Goal: Task Accomplishment & Management: Use online tool/utility

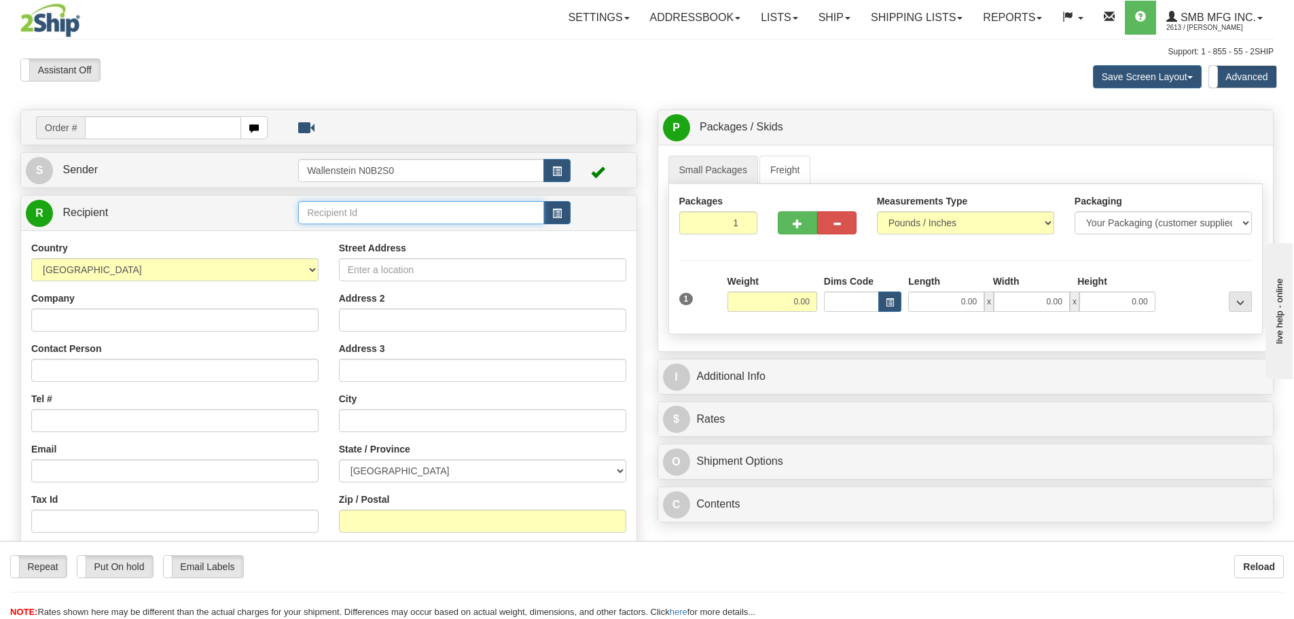
click at [344, 212] on input "text" at bounding box center [421, 212] width 246 height 23
click at [352, 266] on div "ONWA01" at bounding box center [418, 268] width 233 height 15
type input "ONWA01"
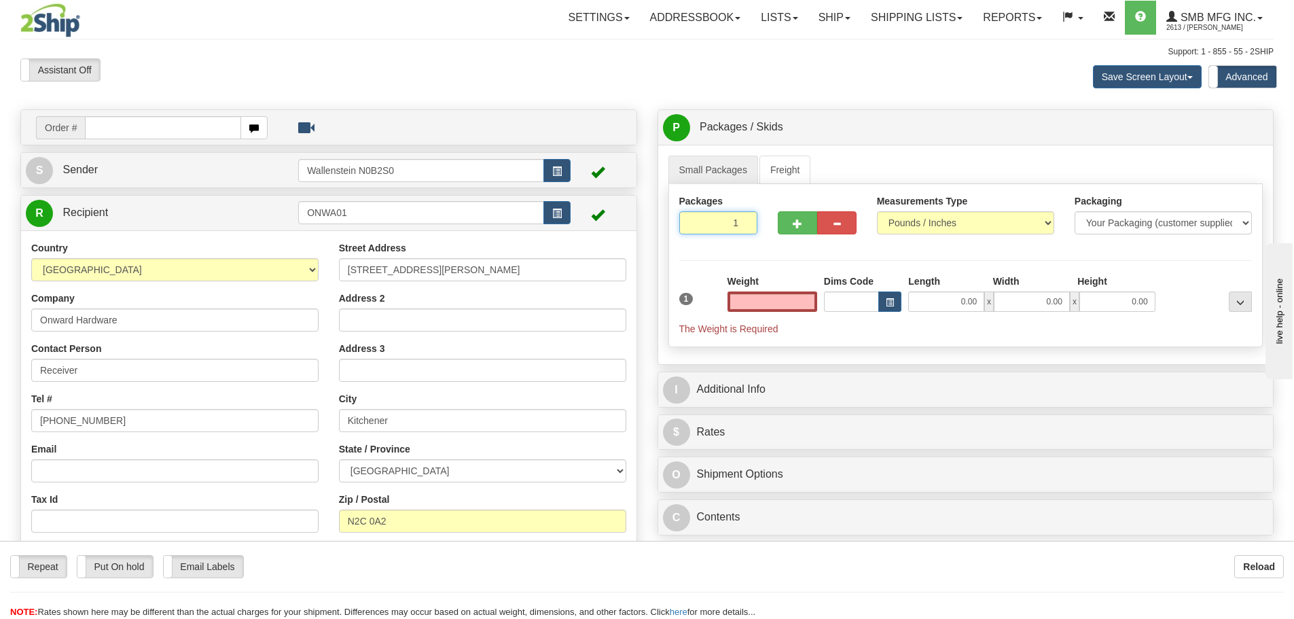
type input "0.00"
click at [729, 222] on input "1" at bounding box center [718, 222] width 79 height 23
type input "2"
click at [780, 303] on div "Packages 2 1 Measurements Type" at bounding box center [965, 265] width 595 height 163
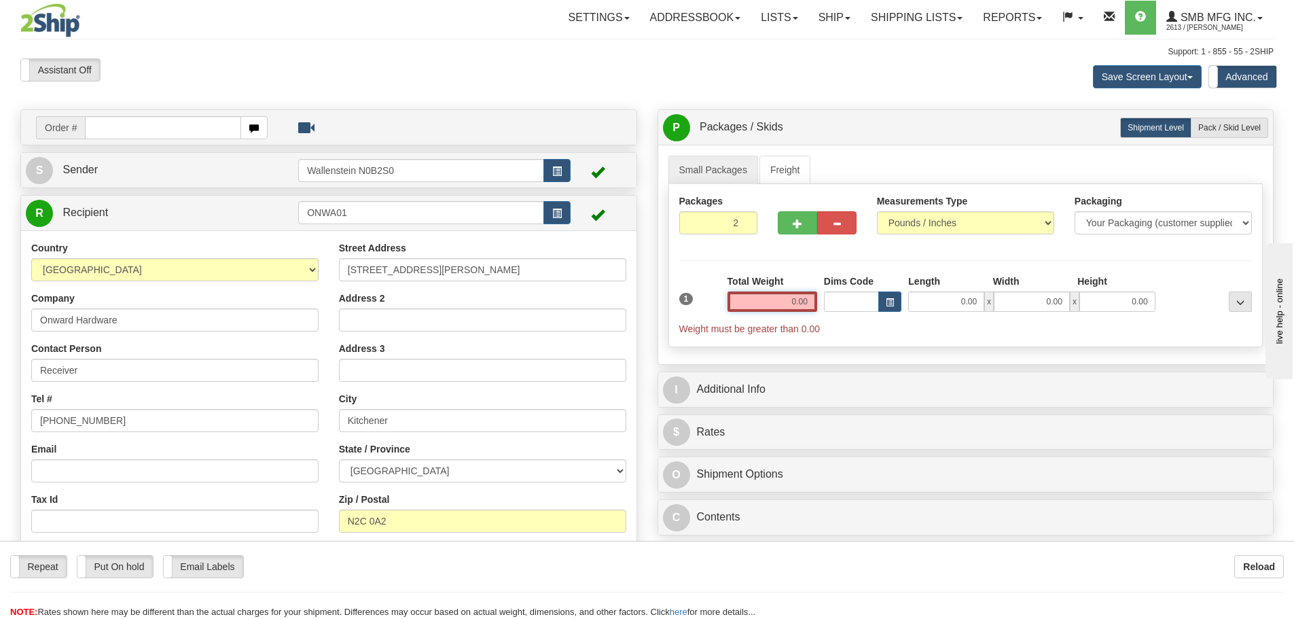
click at [780, 303] on input "0.00" at bounding box center [772, 301] width 90 height 20
click at [780, 303] on input "text" at bounding box center [772, 301] width 90 height 20
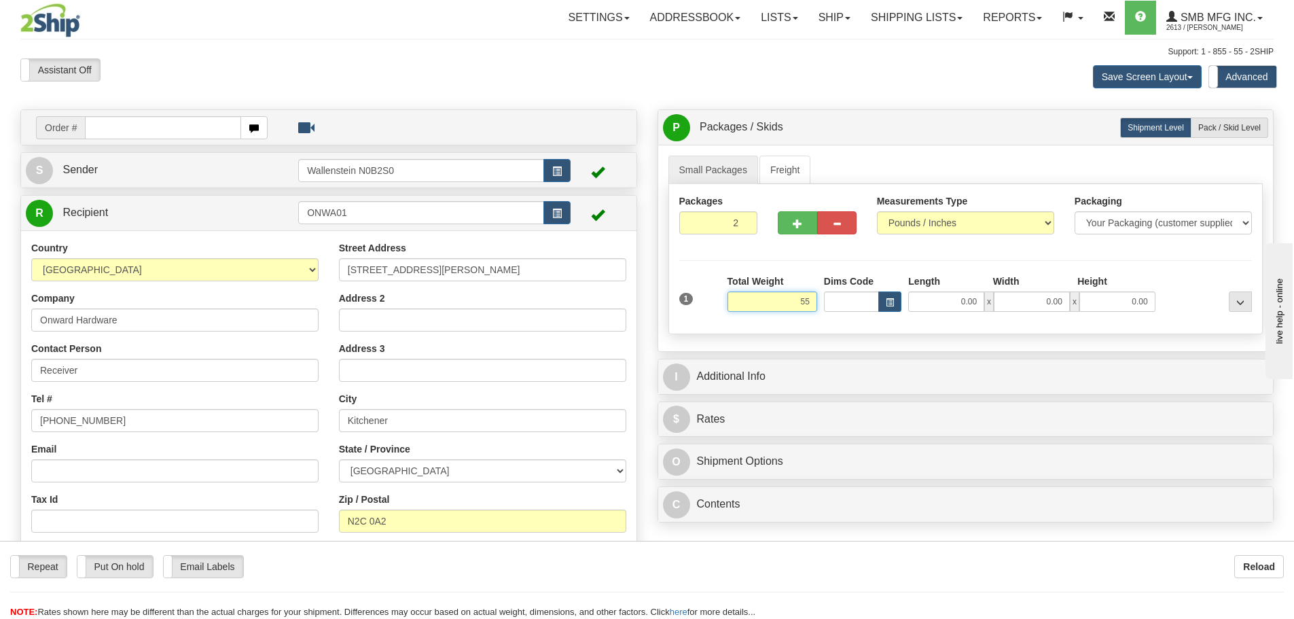
type input "55.00"
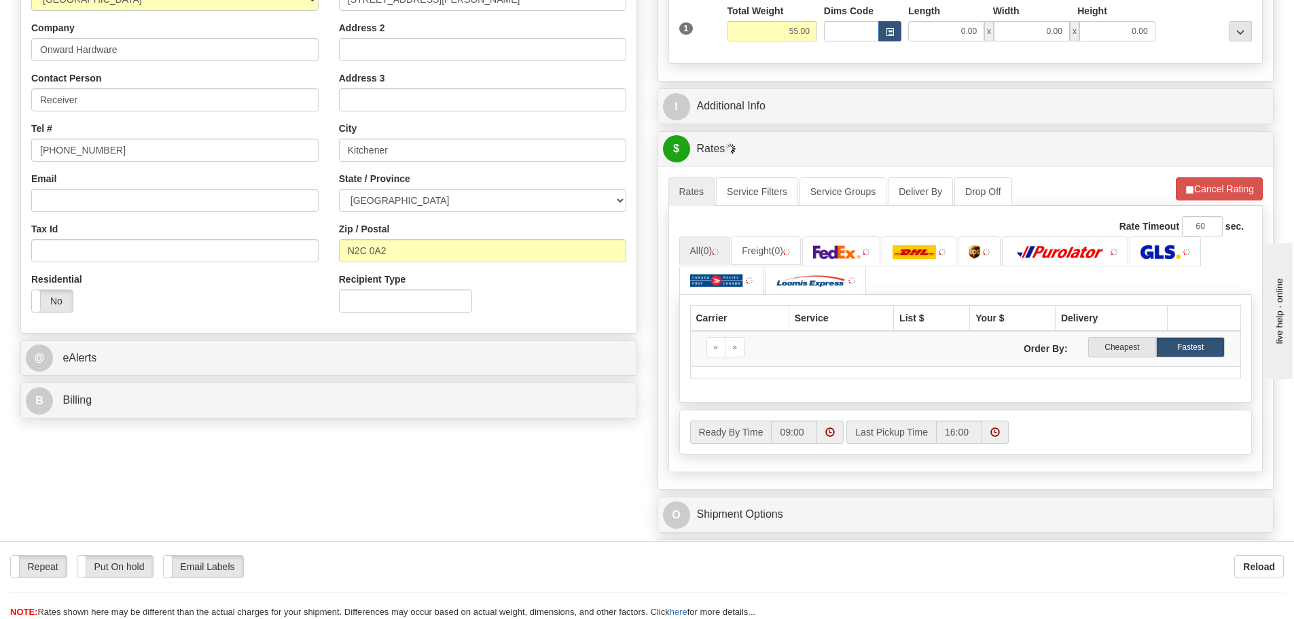
scroll to position [272, 0]
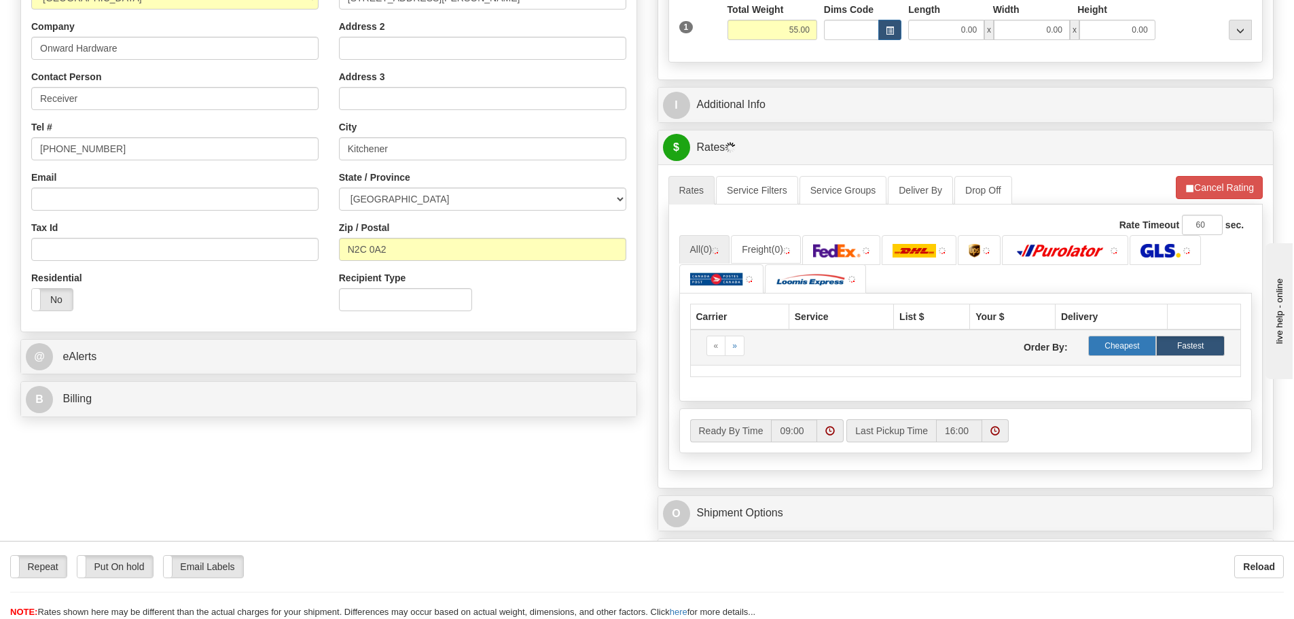
click at [1125, 347] on label "Cheapest" at bounding box center [1122, 345] width 69 height 20
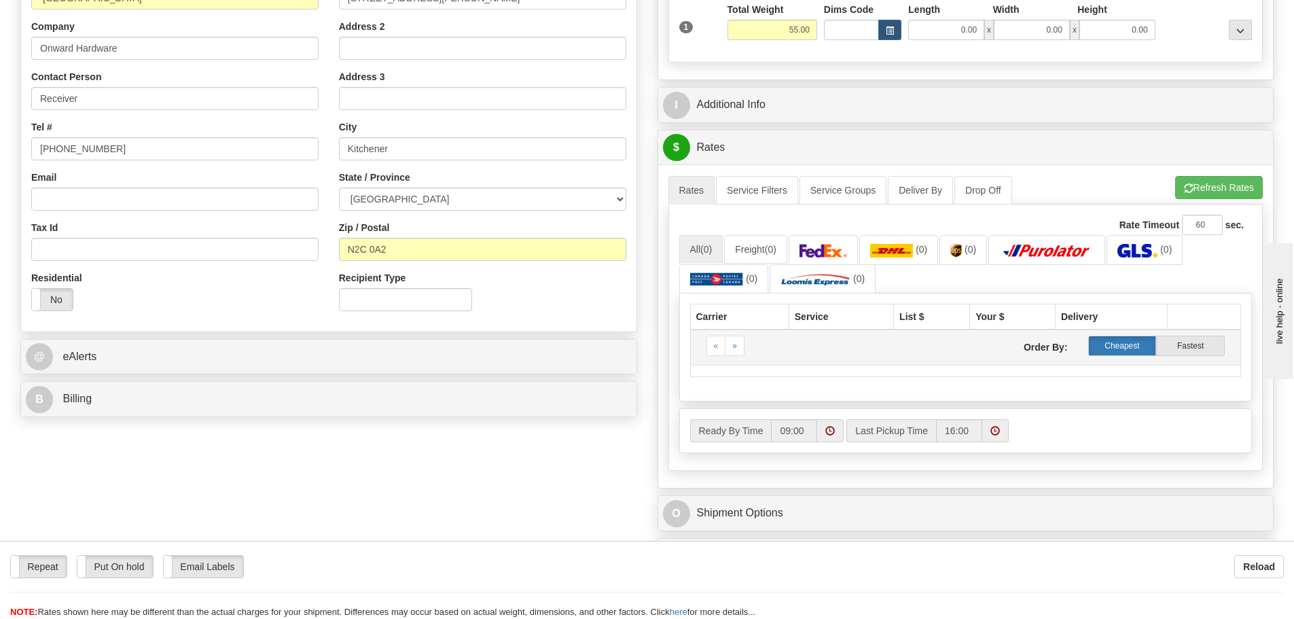
click at [1125, 347] on label "Cheapest" at bounding box center [1122, 345] width 69 height 20
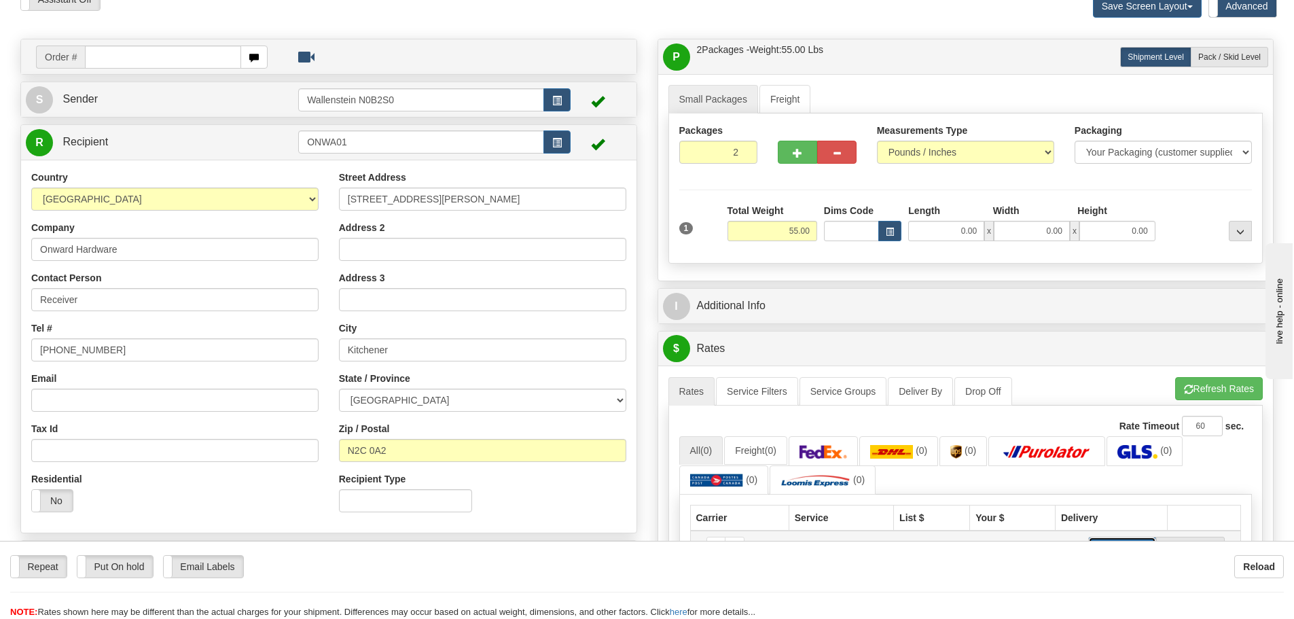
scroll to position [68, 0]
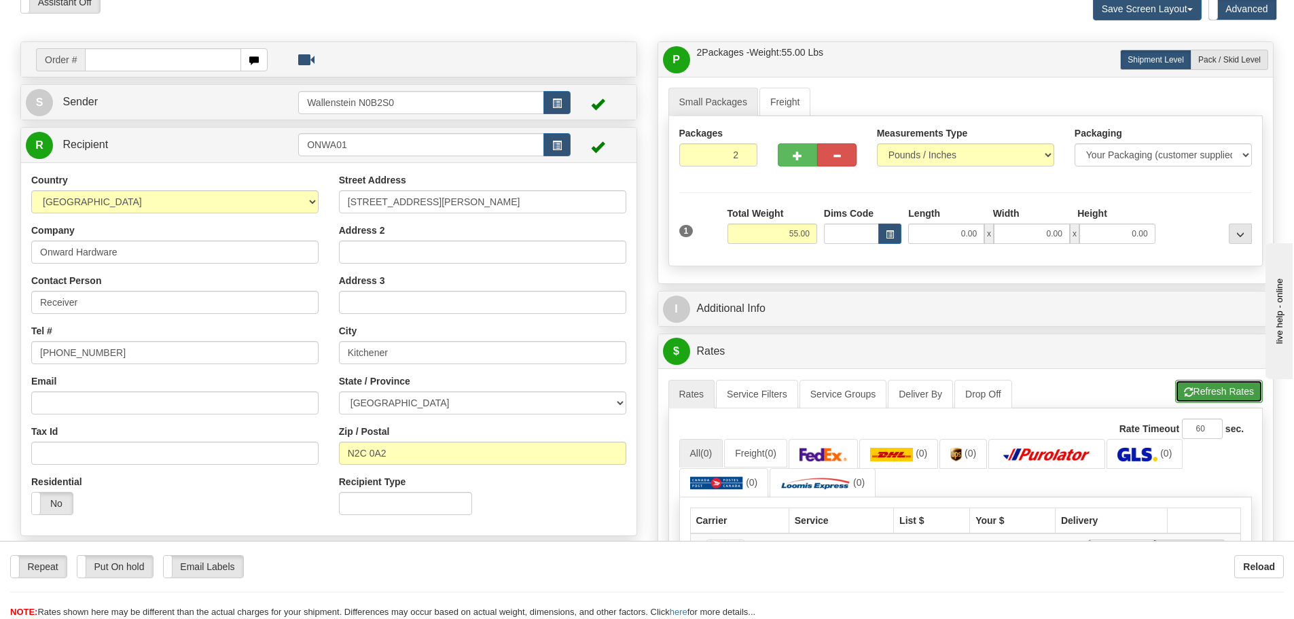
click at [1203, 386] on button "Refresh Rates" at bounding box center [1219, 391] width 88 height 23
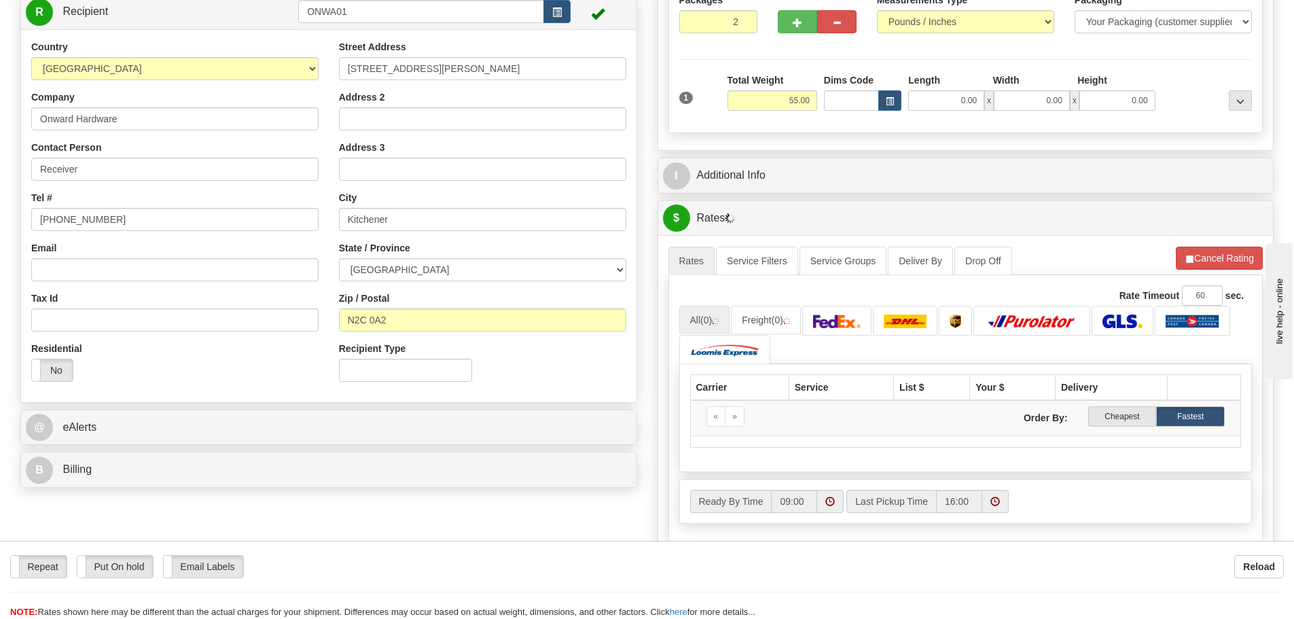
scroll to position [204, 0]
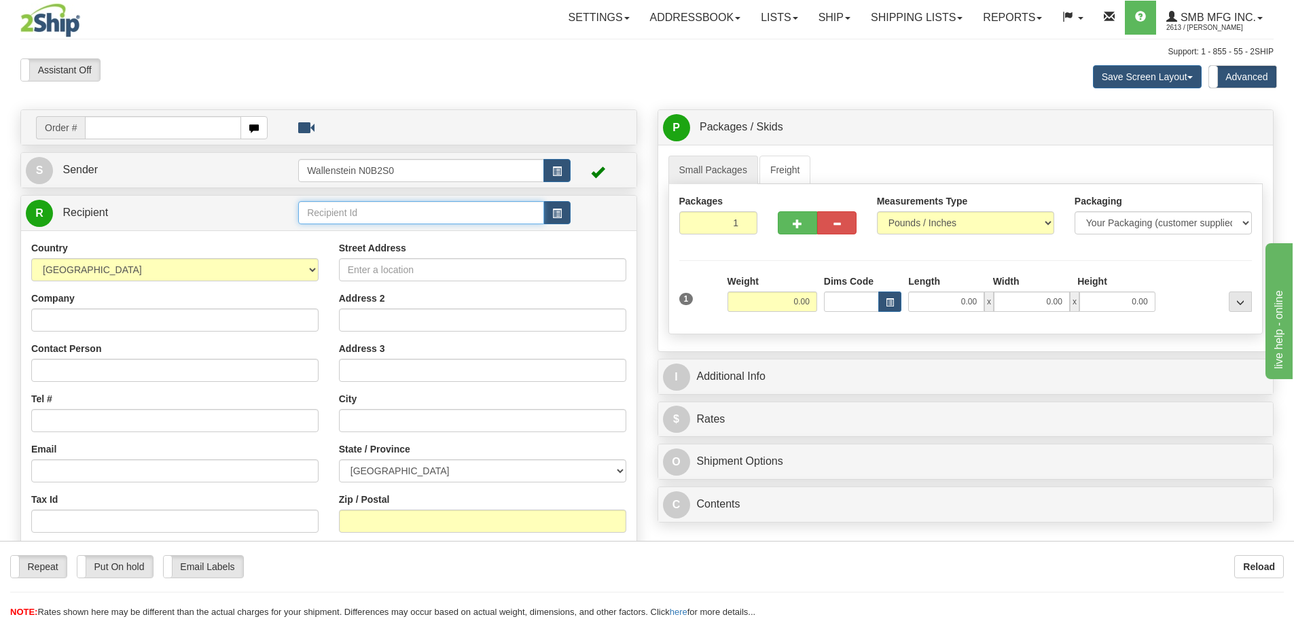
click at [318, 216] on input "text" at bounding box center [421, 212] width 246 height 23
click at [323, 237] on div "SPRA01" at bounding box center [418, 233] width 233 height 15
type input "SPRA01"
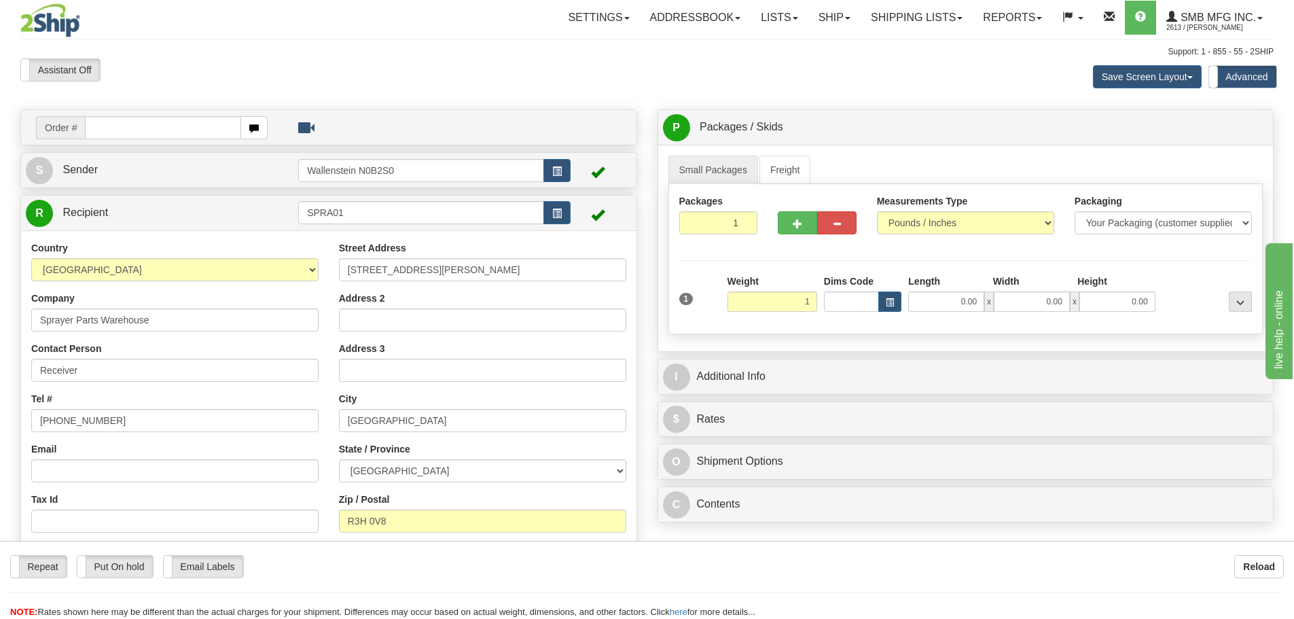
type input "1.00"
click at [831, 327] on div "Packages 1 1 Measurements Type" at bounding box center [965, 259] width 595 height 150
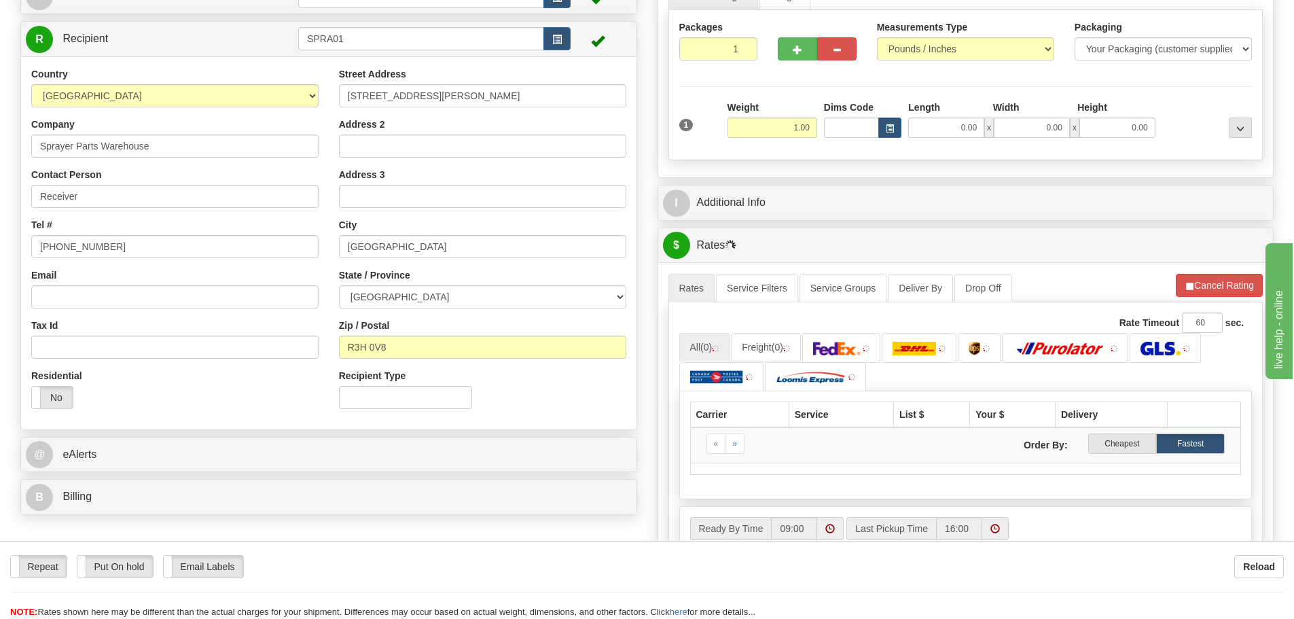
scroll to position [204, 0]
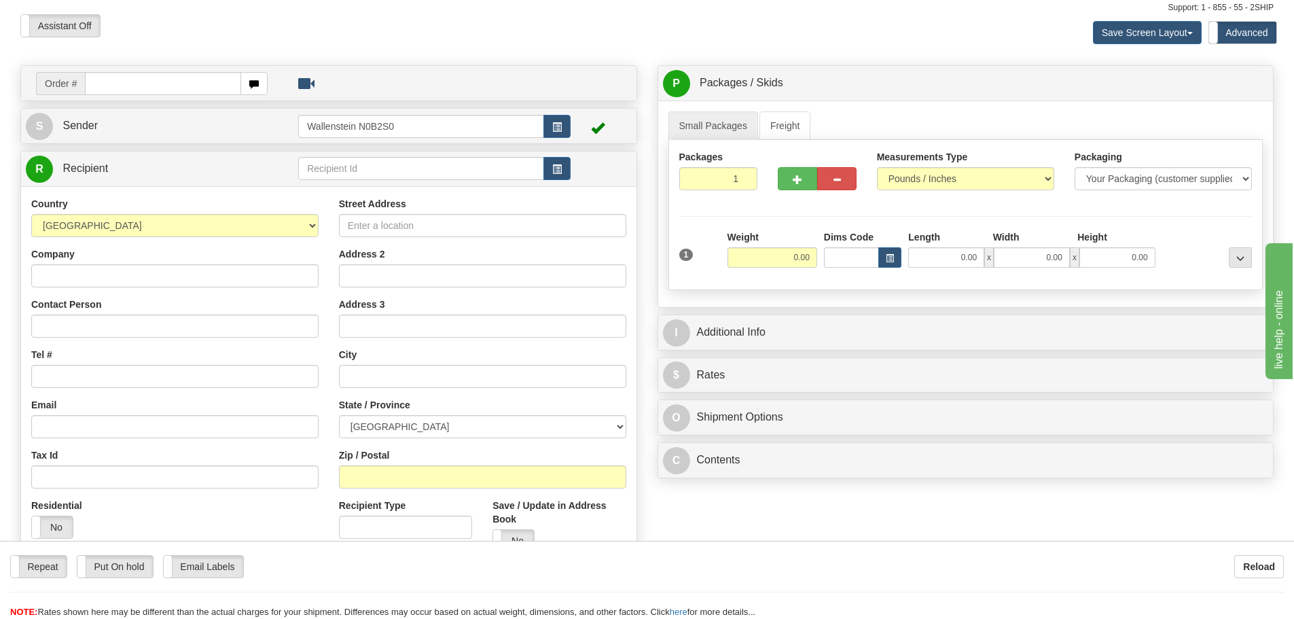
scroll to position [68, 0]
